Goal: Obtain resource: Obtain resource

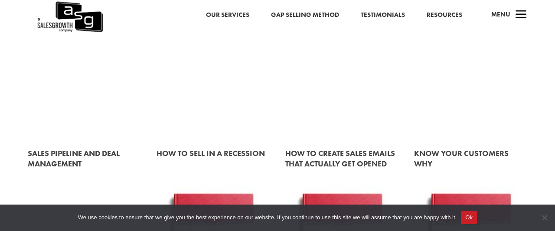
scroll to position [451, 0]
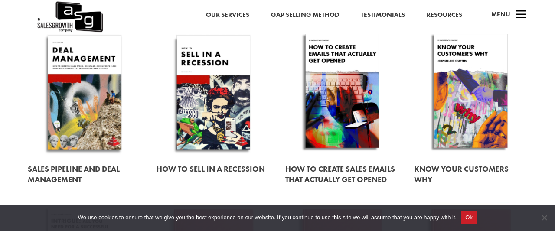
click at [457, 72] on link at bounding box center [471, 93] width 114 height 130
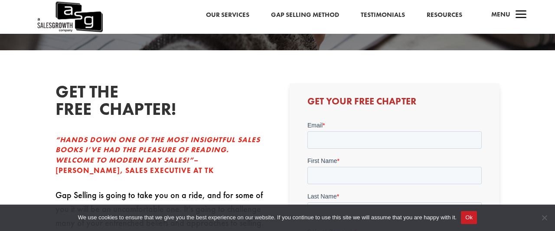
scroll to position [135, 0]
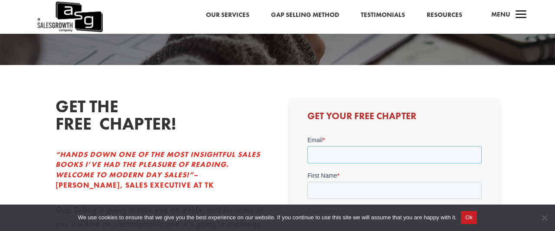
click at [346, 153] on input "Email *" at bounding box center [394, 154] width 174 height 17
type input "yes"
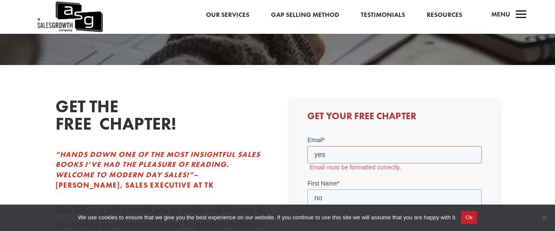
type input "no"
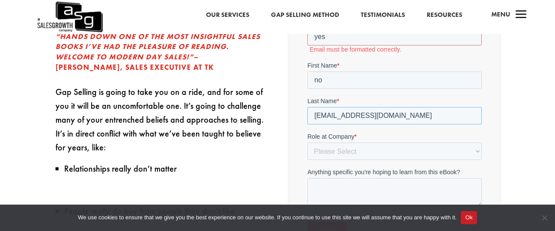
type input "yesno@gmail.com"
click at [307, 142] on select "Please Select C-Level (CRO, CSO, etc) Senior Leadership (VP of Sales, VP of Ena…" at bounding box center [394, 150] width 174 height 17
select select "Director/Manager (Sales Director, Regional Sales Manager, etc)"
click option "Director/Manager (Sales Director, Regional Sales Manager, etc)" at bounding box center [307, 17] width 0 height 0
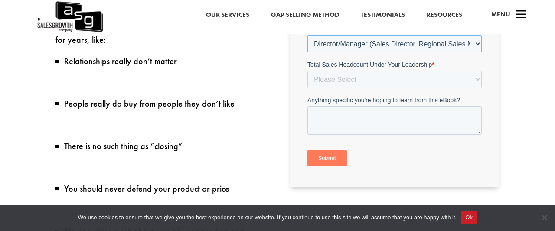
scroll to position [343, 0]
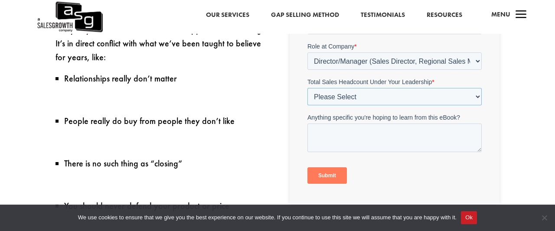
click at [307, 88] on select "Please Select Just Me 1-9 10-19 20-49 50-99 100+" at bounding box center [394, 96] width 174 height 17
select select "10-19"
click at [332, 177] on input "Submit" at bounding box center [326, 175] width 39 height 16
click at [330, 173] on input "Submit" at bounding box center [326, 175] width 39 height 16
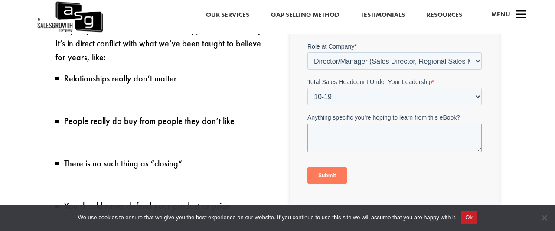
click at [361, 132] on textarea "Anything specific you're hoping to learn from this eBook?" at bounding box center [394, 138] width 174 height 29
type textarea "s"
click at [342, 174] on input "Submit" at bounding box center [326, 175] width 39 height 16
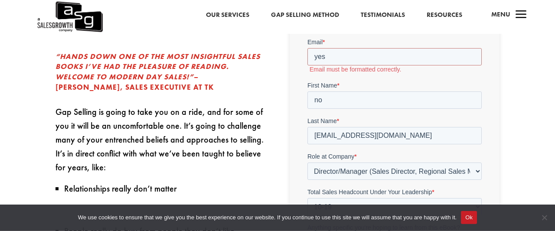
scroll to position [208, 0]
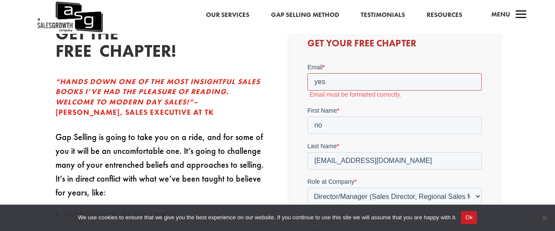
click at [340, 82] on input "yes" at bounding box center [394, 81] width 174 height 17
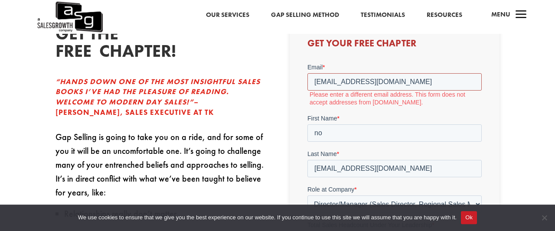
type input "yes@gmail.com"
click at [307, 174] on input "yesno@gmail.com" at bounding box center [394, 168] width 174 height 17
drag, startPoint x: -16, startPoint y: 112, endPoint x: 291, endPoint y: 175, distance: 312.9
click at [291, 175] on div "Get Your Free Chapter" at bounding box center [395, 186] width 210 height 322
drag, startPoint x: 395, startPoint y: 167, endPoint x: 187, endPoint y: 137, distance: 209.9
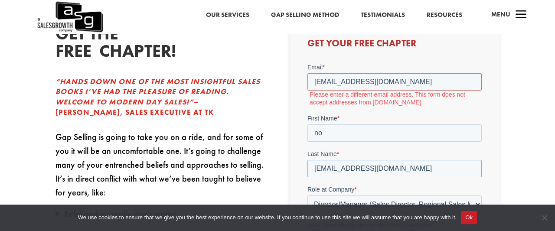
click at [307, 160] on input "yesno@gmail.com" at bounding box center [394, 168] width 174 height 17
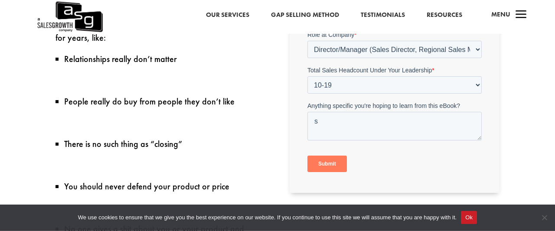
scroll to position [434, 0]
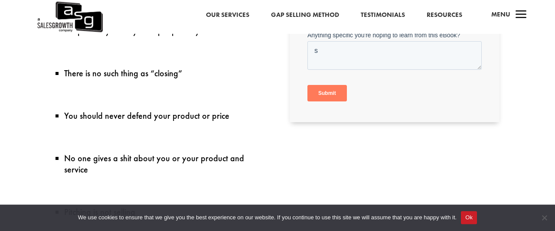
type input "yes"
click at [324, 98] on input "Submit" at bounding box center [326, 93] width 39 height 16
click at [330, 91] on input "Submit" at bounding box center [326, 93] width 39 height 16
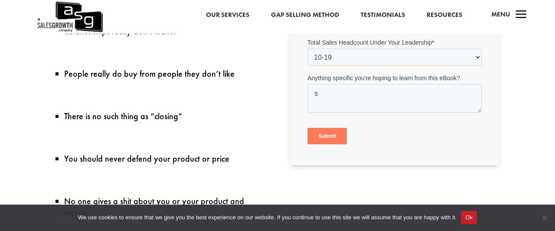
scroll to position [208, 0]
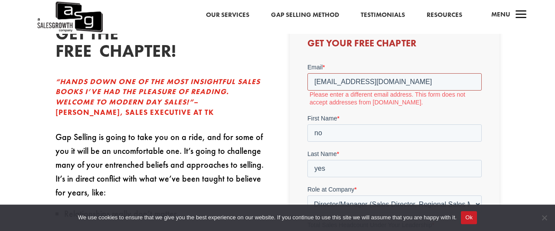
click at [377, 80] on input "yes@gmail.com" at bounding box center [394, 81] width 174 height 17
drag, startPoint x: 384, startPoint y: 79, endPoint x: 598, endPoint y: 153, distance: 226.8
click at [307, 82] on input "yes@gmail.com" at bounding box center [394, 81] width 174 height 17
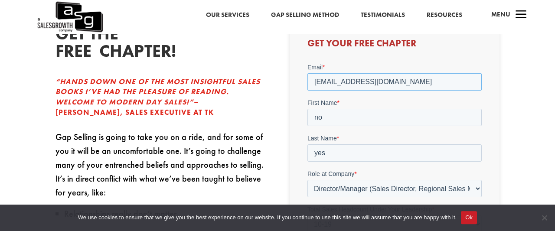
type input "abe@hershey.com"
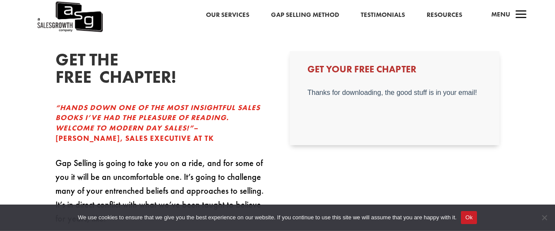
scroll to position [135, 0]
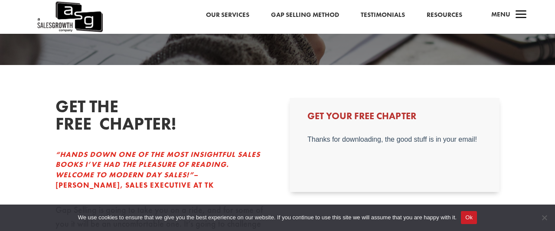
click at [334, 114] on h3 "Get Your Free Chapter" at bounding box center [394, 118] width 174 height 14
click at [370, 120] on h3 "Get Your Free Chapter" at bounding box center [394, 118] width 174 height 14
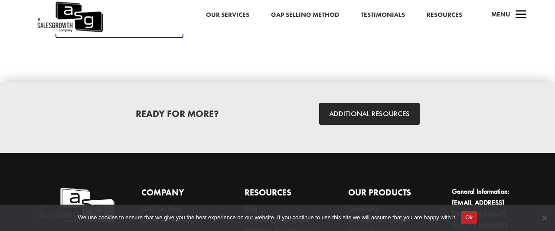
scroll to position [1491, 0]
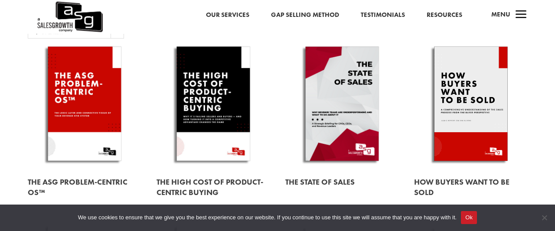
scroll to position [85, 0]
